Goal: Check status

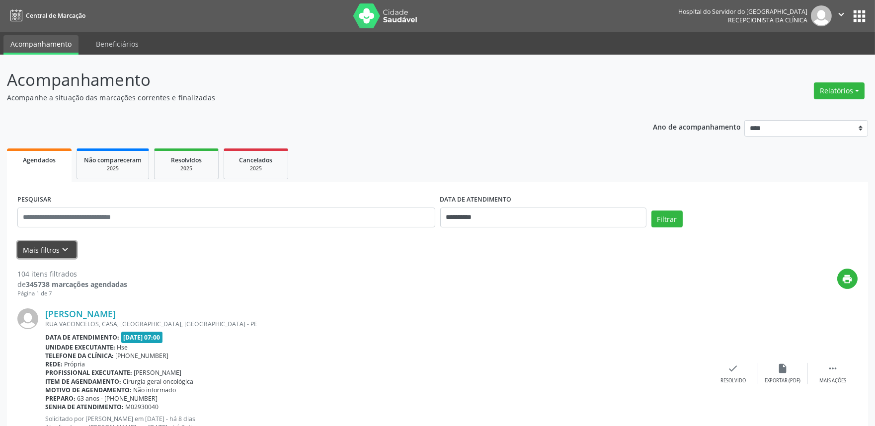
click at [47, 249] on button "Mais filtros keyboard_arrow_down" at bounding box center [46, 249] width 59 height 17
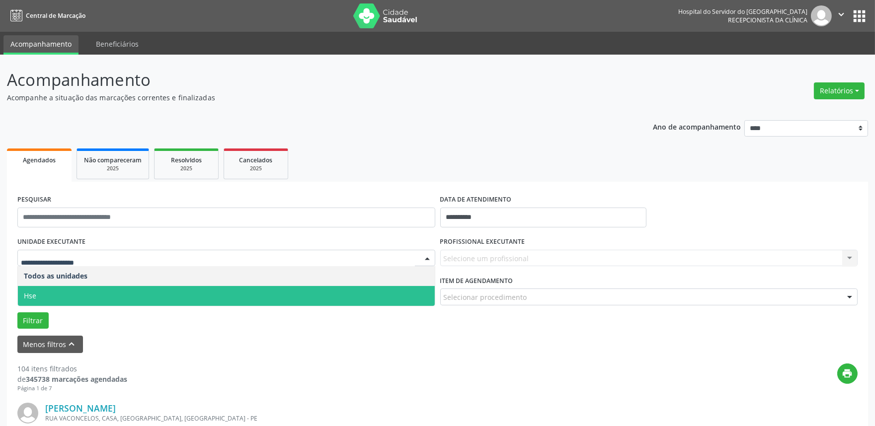
click at [51, 289] on span "Hse" at bounding box center [226, 296] width 417 height 20
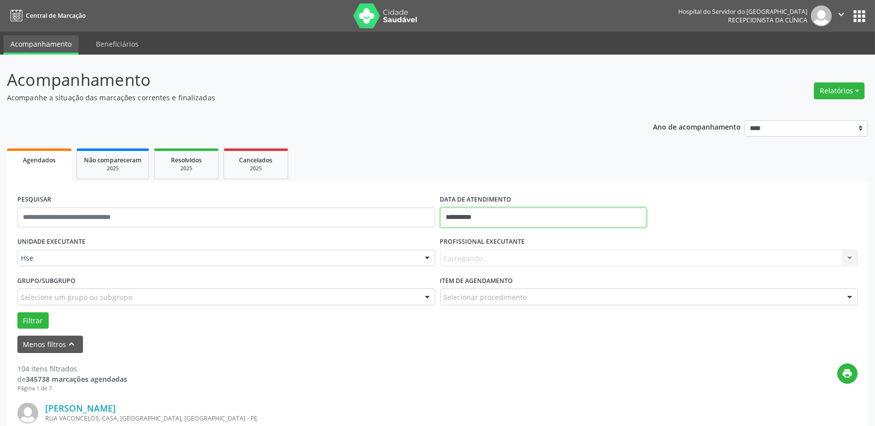
click at [489, 219] on input "**********" at bounding box center [543, 218] width 206 height 20
click at [562, 313] on span "19" at bounding box center [559, 308] width 19 height 19
type input "**********"
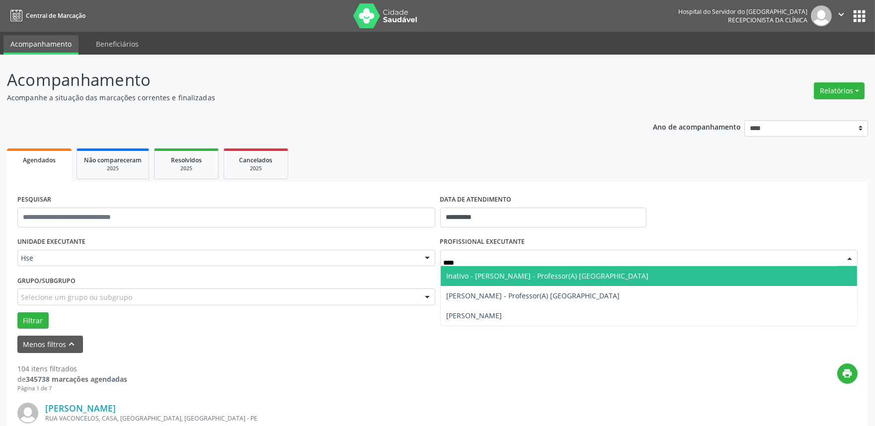
type input "*****"
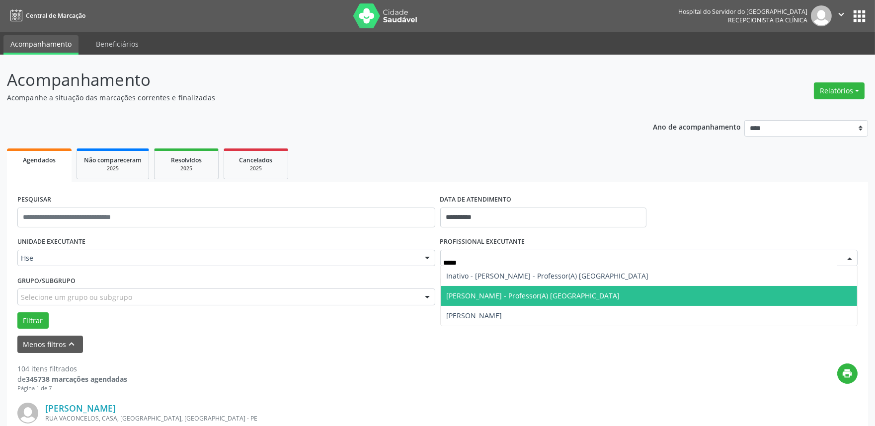
click at [542, 295] on span "[PERSON_NAME] - Professor(A) [GEOGRAPHIC_DATA]" at bounding box center [532, 295] width 173 height 9
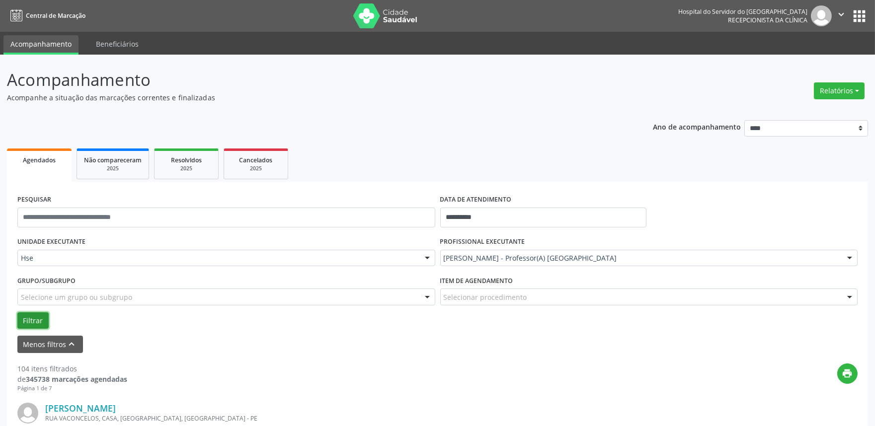
click at [31, 319] on button "Filtrar" at bounding box center [32, 320] width 31 height 17
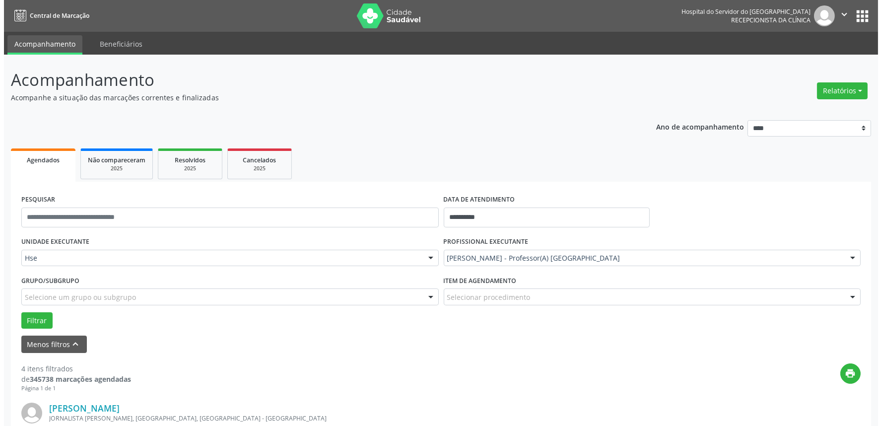
scroll to position [165, 0]
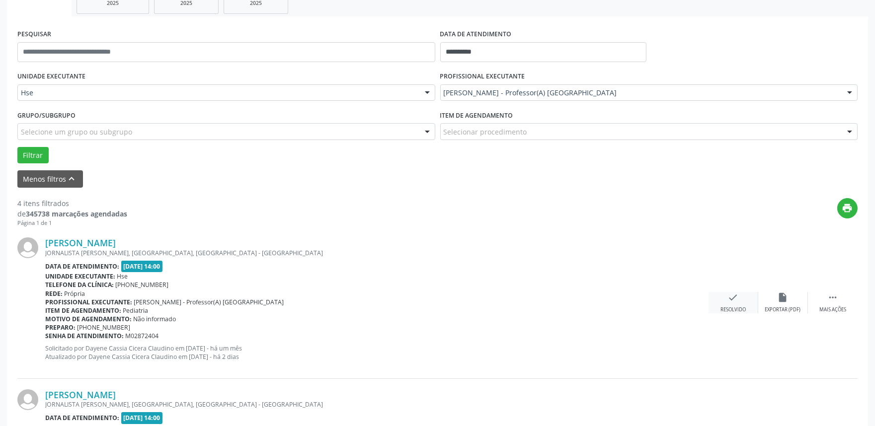
click at [732, 307] on div "Resolvido" at bounding box center [732, 309] width 25 height 7
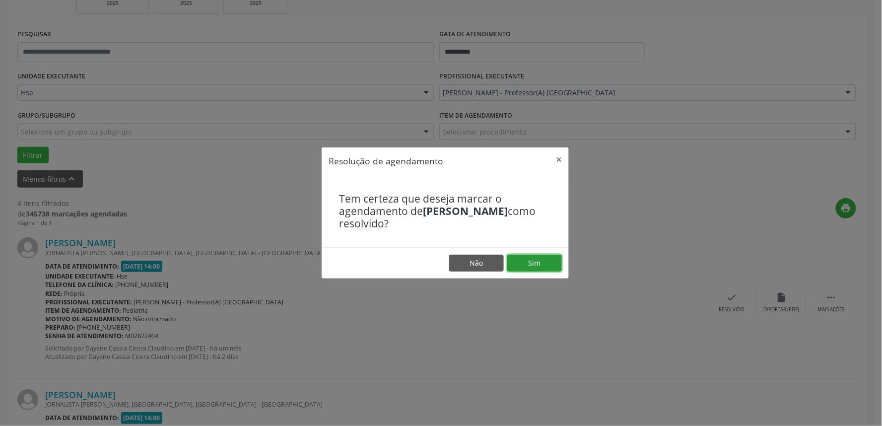
click at [543, 256] on button "Sim" at bounding box center [535, 263] width 55 height 17
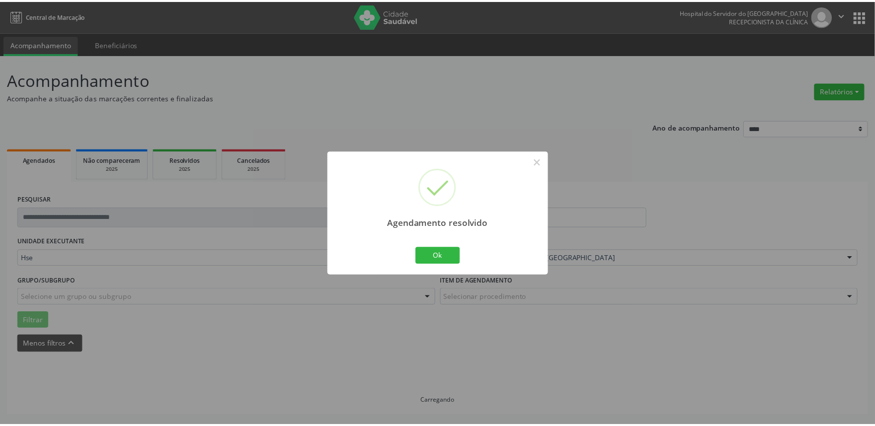
scroll to position [0, 0]
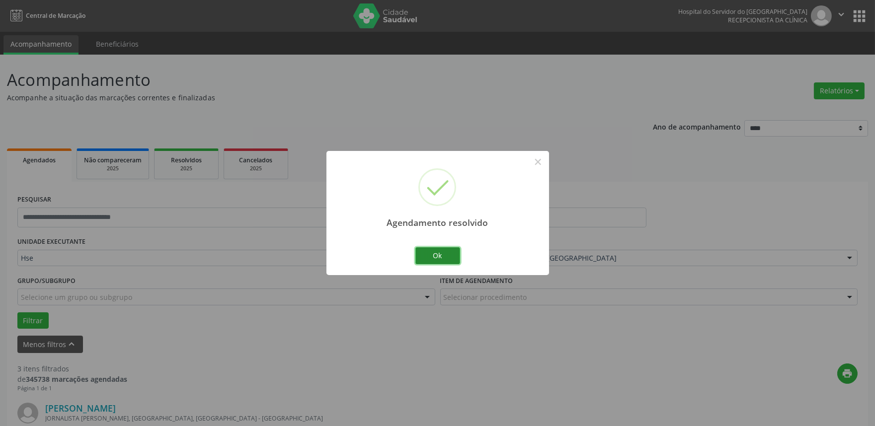
click at [432, 256] on button "Ok" at bounding box center [437, 255] width 45 height 17
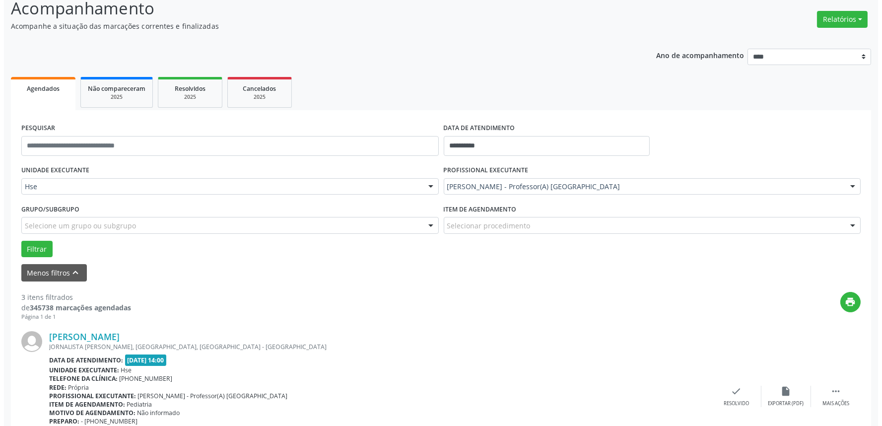
scroll to position [220, 0]
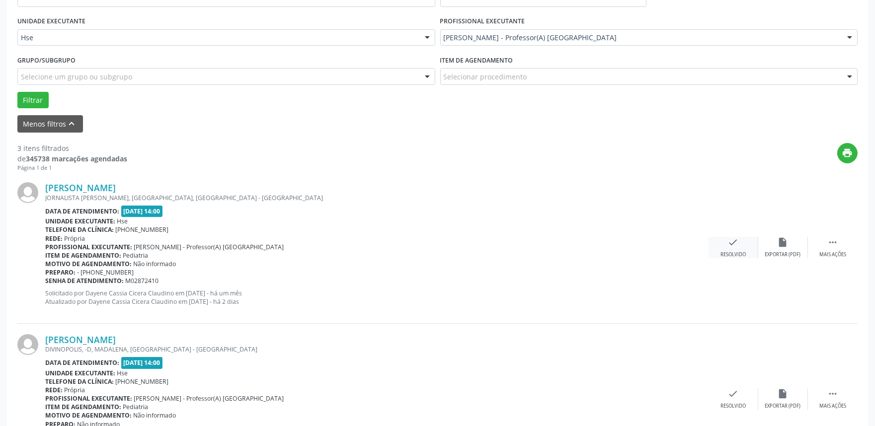
click at [727, 245] on div "check Resolvido" at bounding box center [733, 247] width 50 height 21
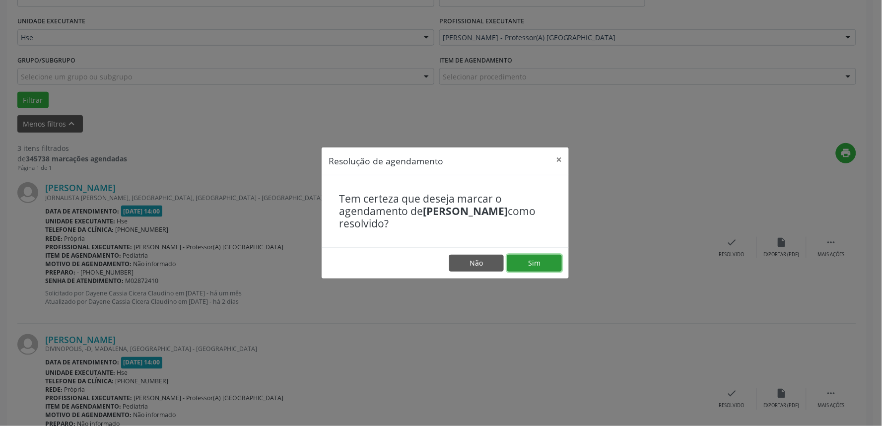
click at [536, 267] on button "Sim" at bounding box center [535, 263] width 55 height 17
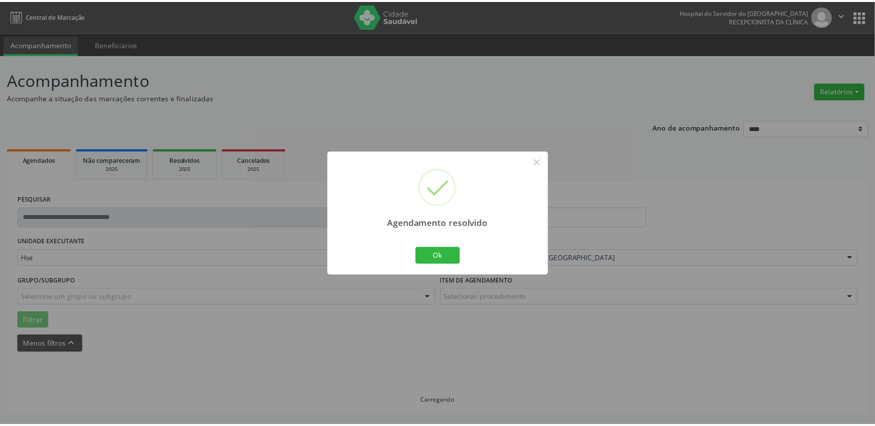
scroll to position [0, 0]
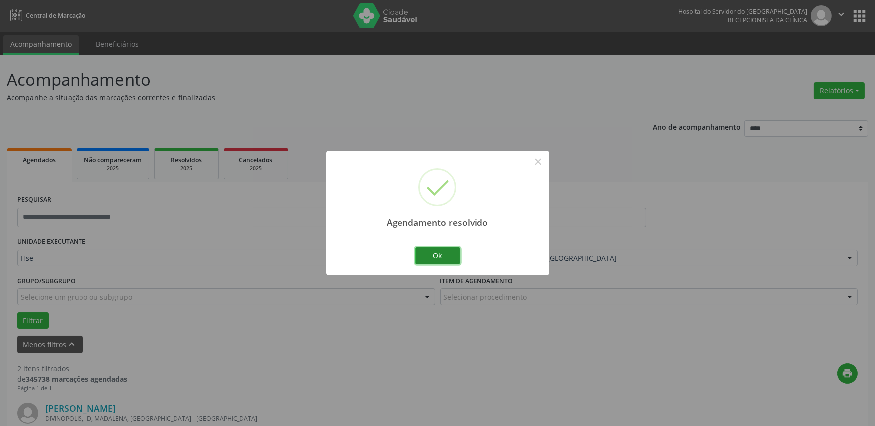
click at [447, 256] on button "Ok" at bounding box center [437, 255] width 45 height 17
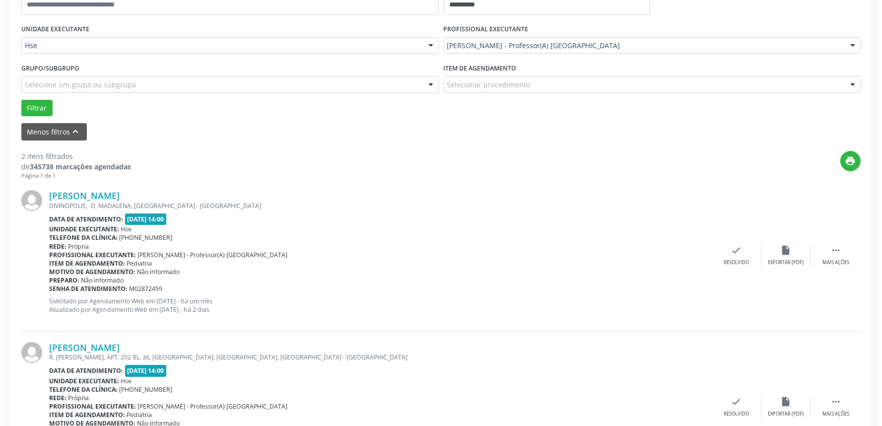
scroll to position [220, 0]
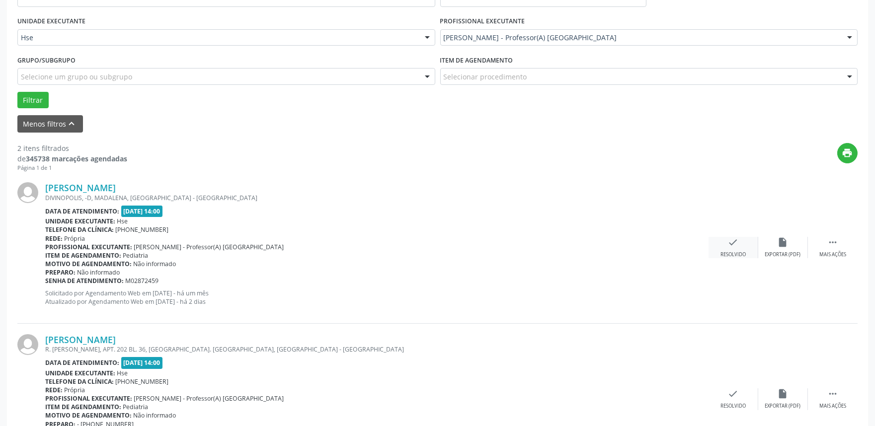
click at [734, 244] on icon "check" at bounding box center [733, 242] width 11 height 11
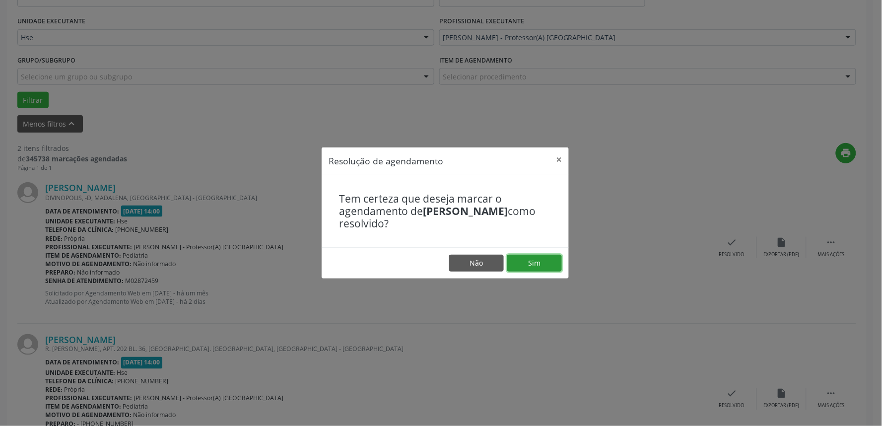
click at [540, 263] on button "Sim" at bounding box center [535, 263] width 55 height 17
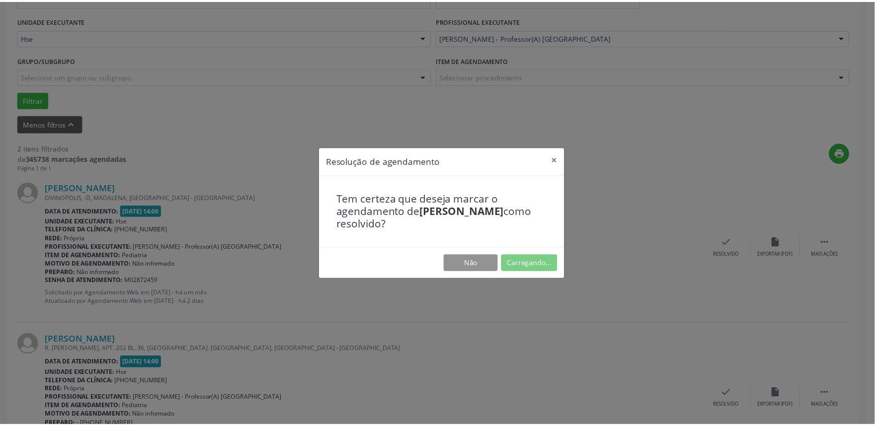
scroll to position [0, 0]
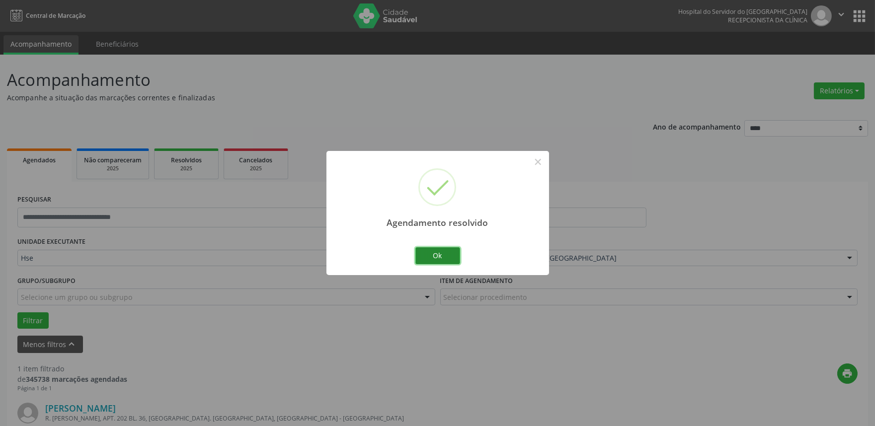
click at [442, 255] on button "Ok" at bounding box center [437, 255] width 45 height 17
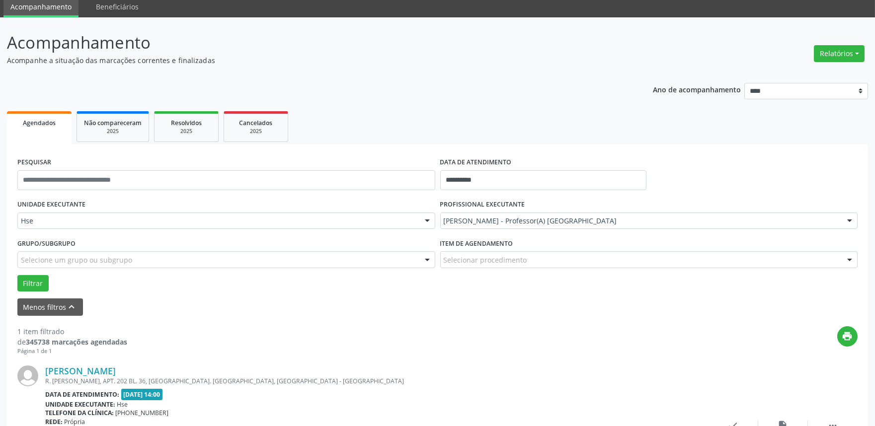
scroll to position [134, 0]
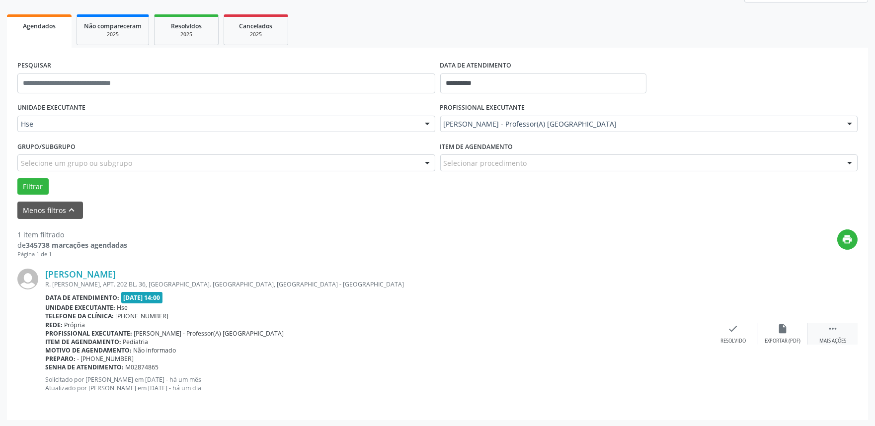
click at [831, 330] on icon "" at bounding box center [832, 328] width 11 height 11
click at [779, 336] on div "alarm_off Não compareceu" at bounding box center [783, 333] width 50 height 21
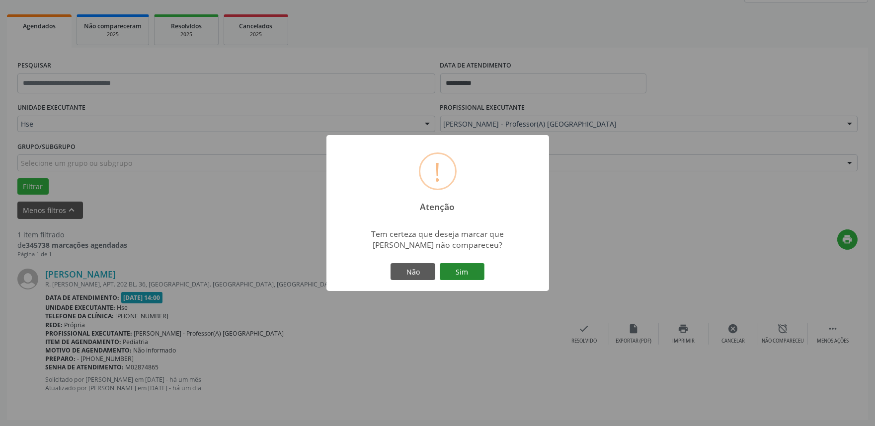
click at [466, 272] on button "Sim" at bounding box center [462, 271] width 45 height 17
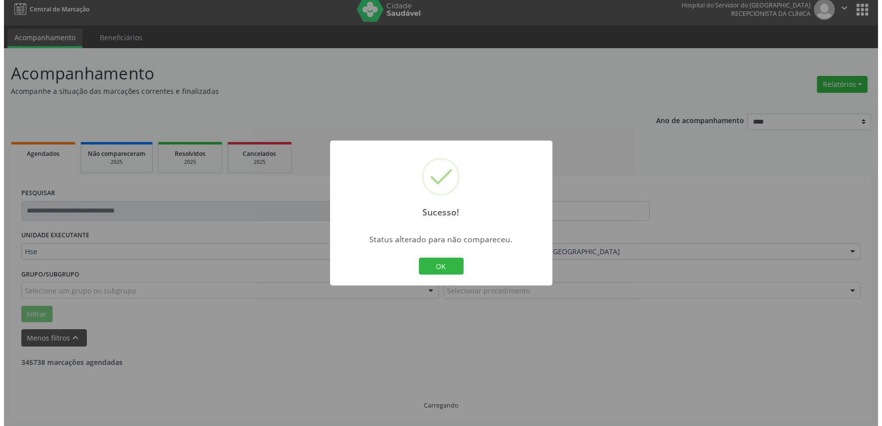
scroll to position [0, 0]
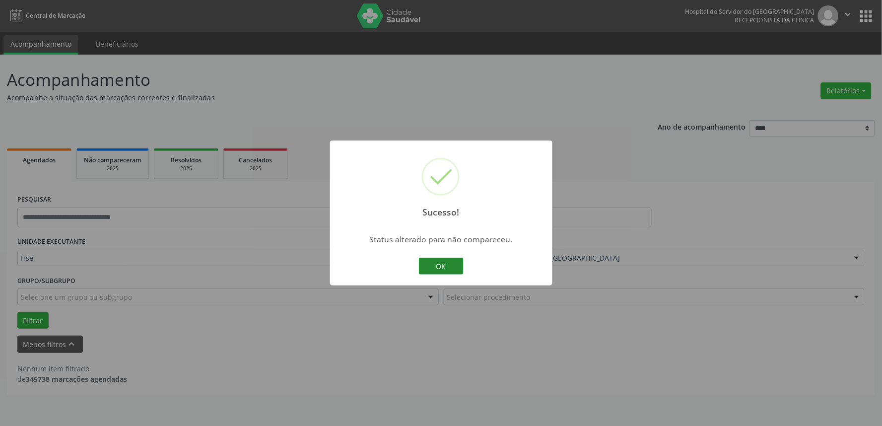
click at [449, 267] on button "OK" at bounding box center [441, 266] width 45 height 17
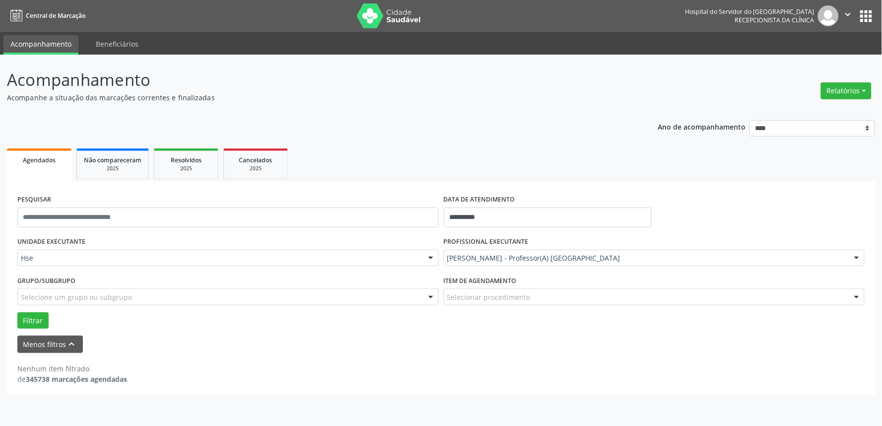
click at [874, 367] on div "**********" at bounding box center [441, 240] width 882 height 371
